Goal: Check status: Check status

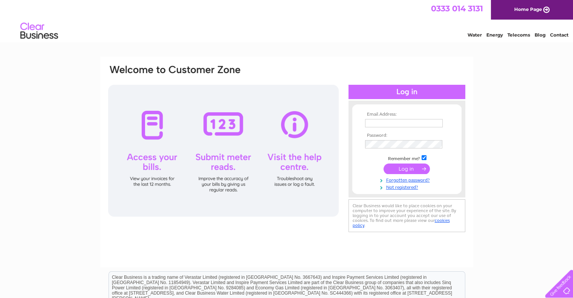
type input "iwona@city-nursery.co.uk"
click at [414, 169] on input "submit" at bounding box center [407, 169] width 46 height 11
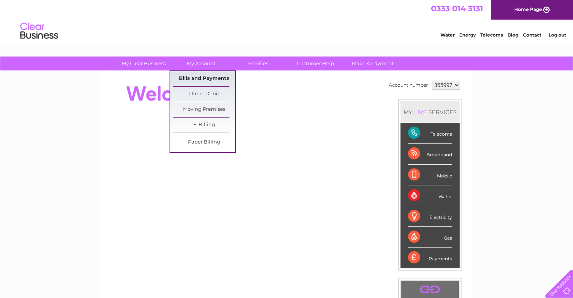
click at [202, 78] on link "Bills and Payments" at bounding box center [204, 78] width 62 height 15
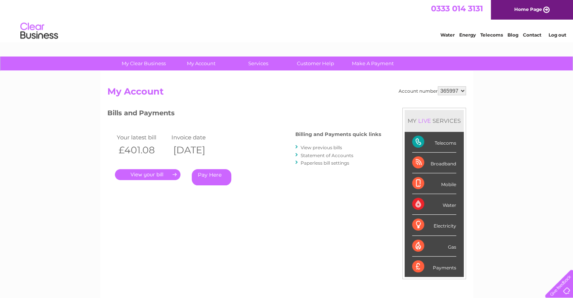
click at [151, 175] on link "." at bounding box center [148, 174] width 66 height 11
